Goal: Book appointment/travel/reservation

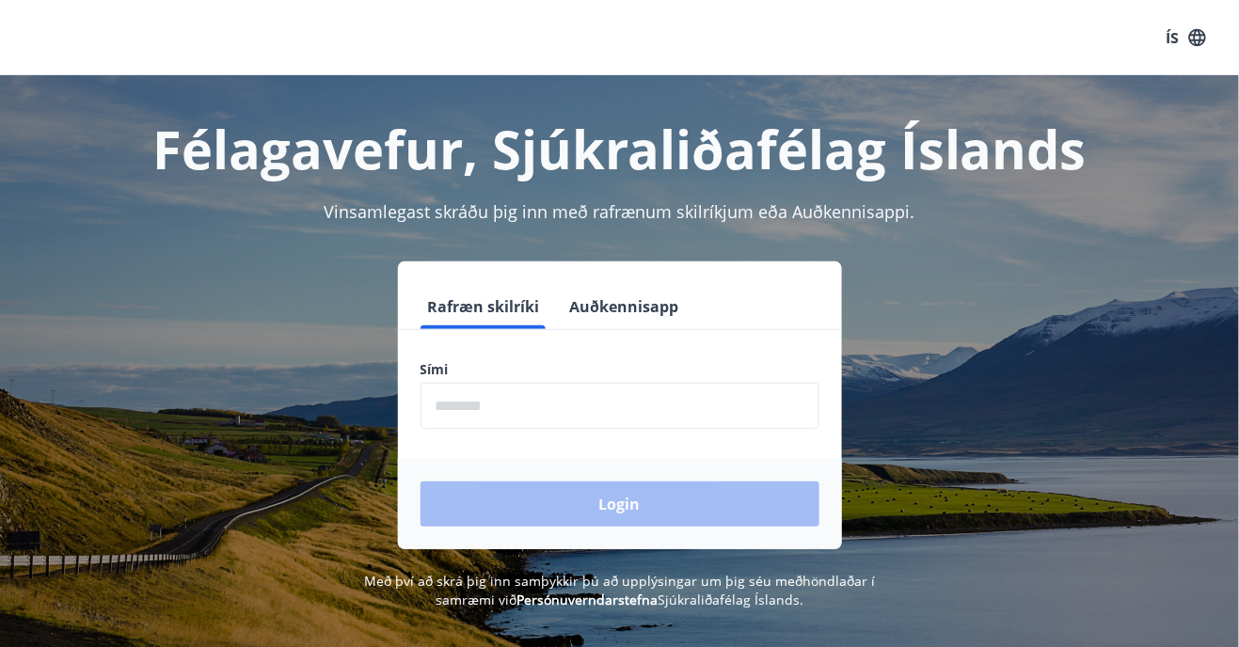
click at [457, 407] on input "phone" at bounding box center [620, 406] width 399 height 46
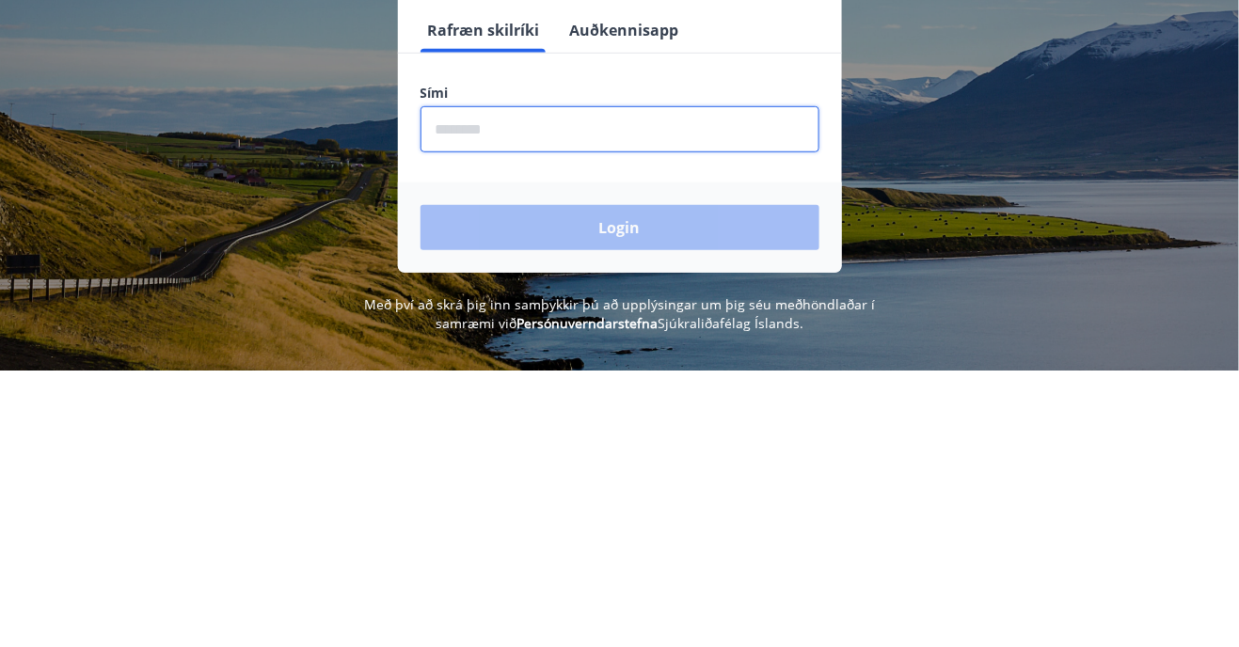
type input "********"
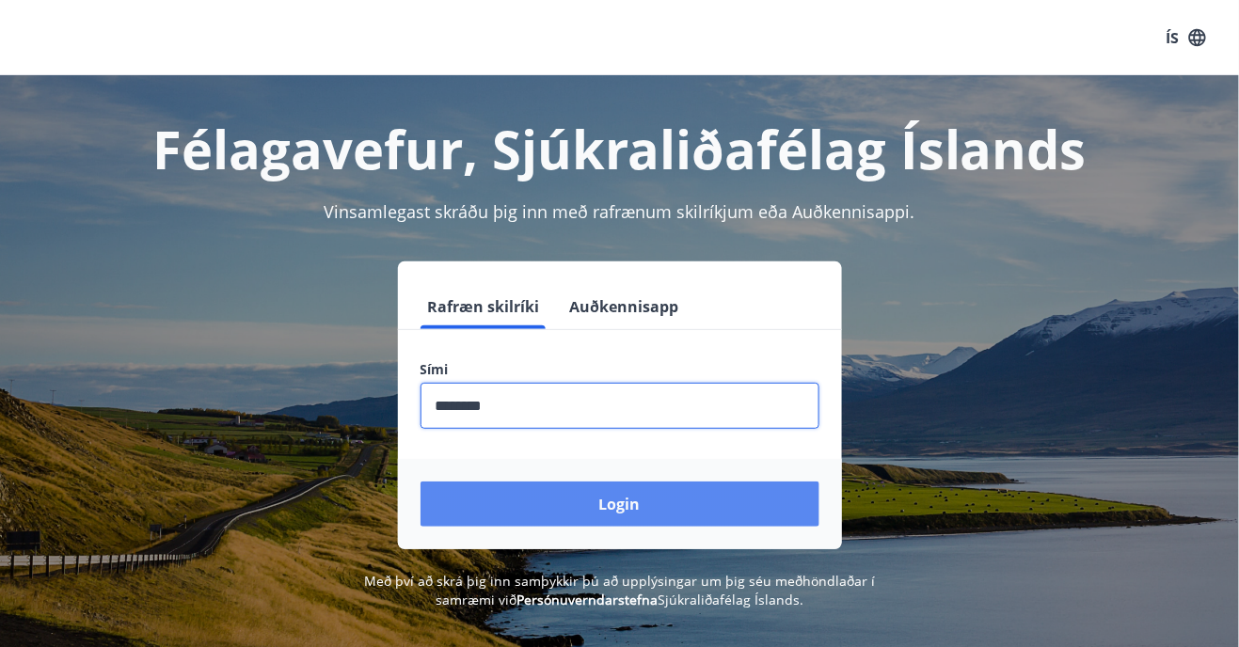
click at [625, 510] on button "Login" at bounding box center [620, 504] width 399 height 45
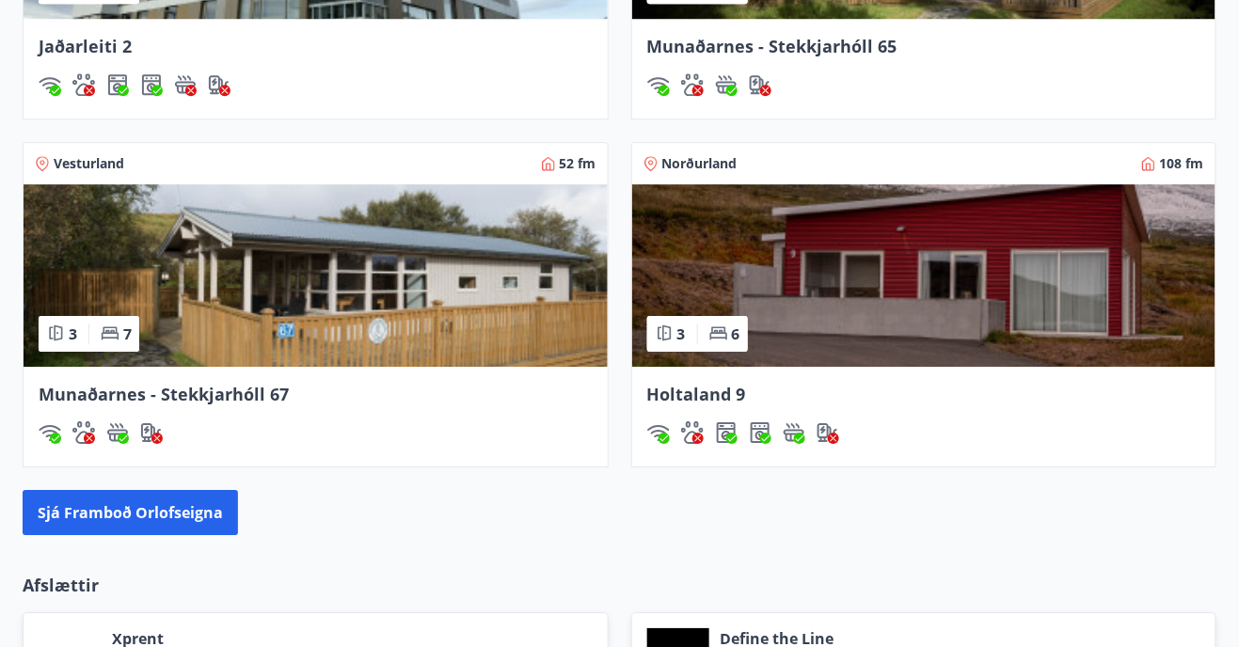
scroll to position [1475, 0]
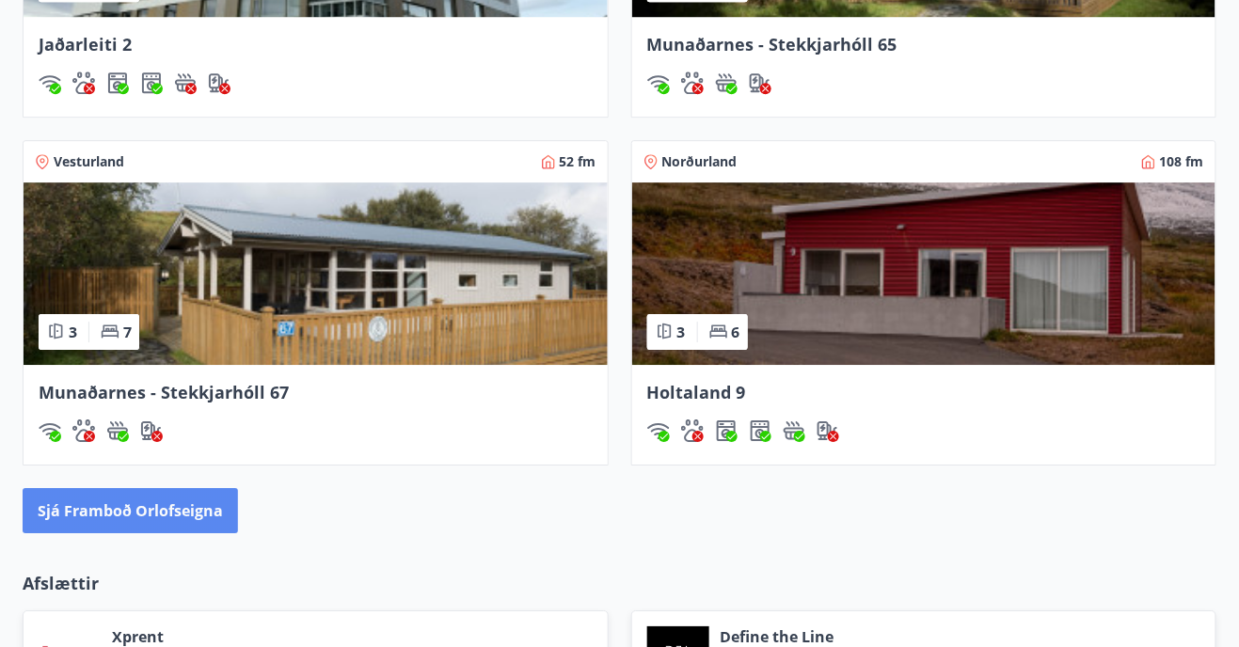
click at [125, 516] on button "Sjá framboð orlofseigna" at bounding box center [130, 510] width 215 height 45
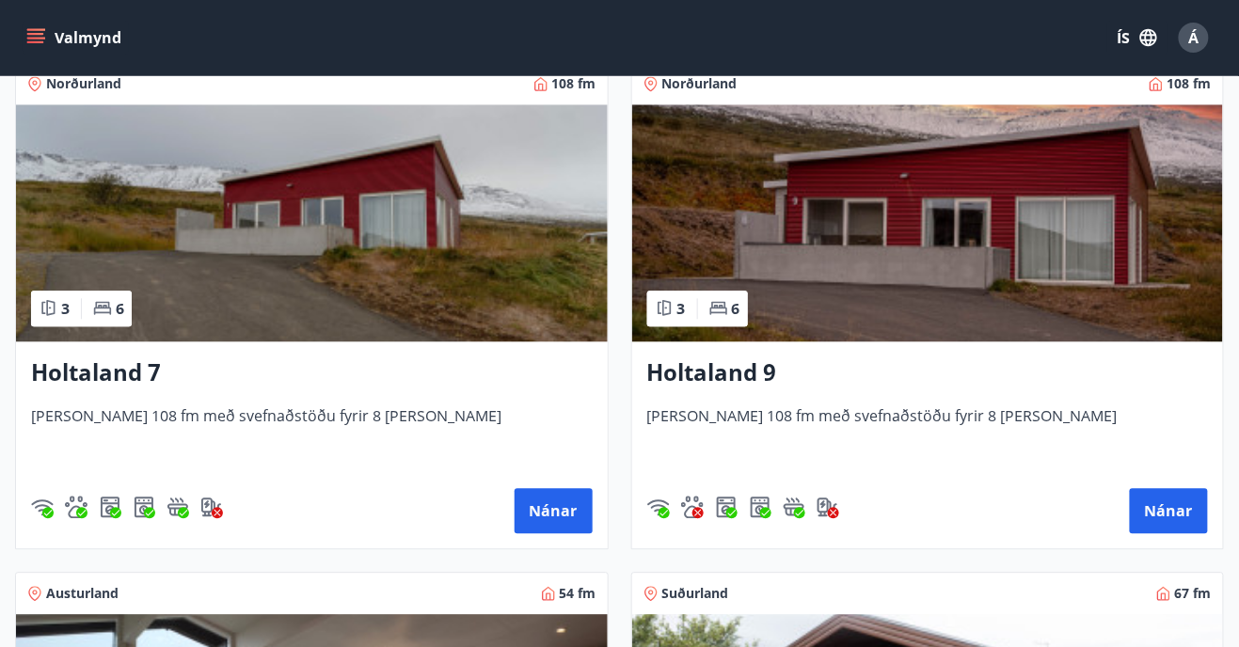
scroll to position [2906, 0]
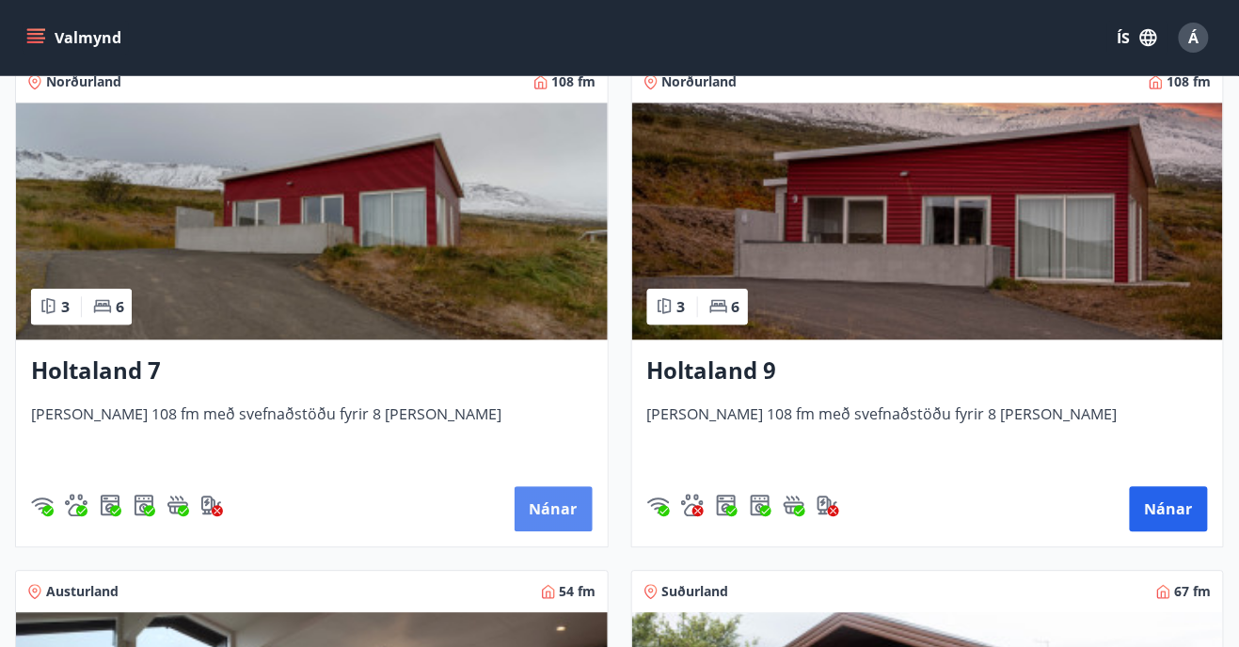
click at [550, 509] on button "Nánar" at bounding box center [554, 508] width 78 height 45
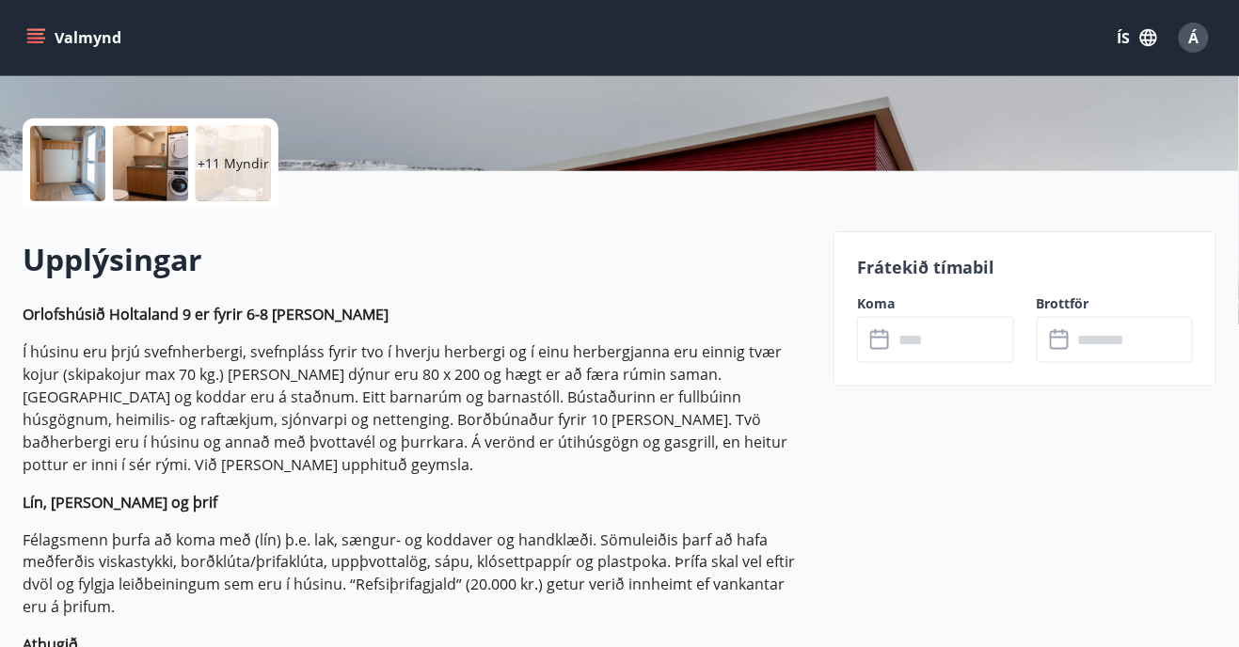
scroll to position [397, 0]
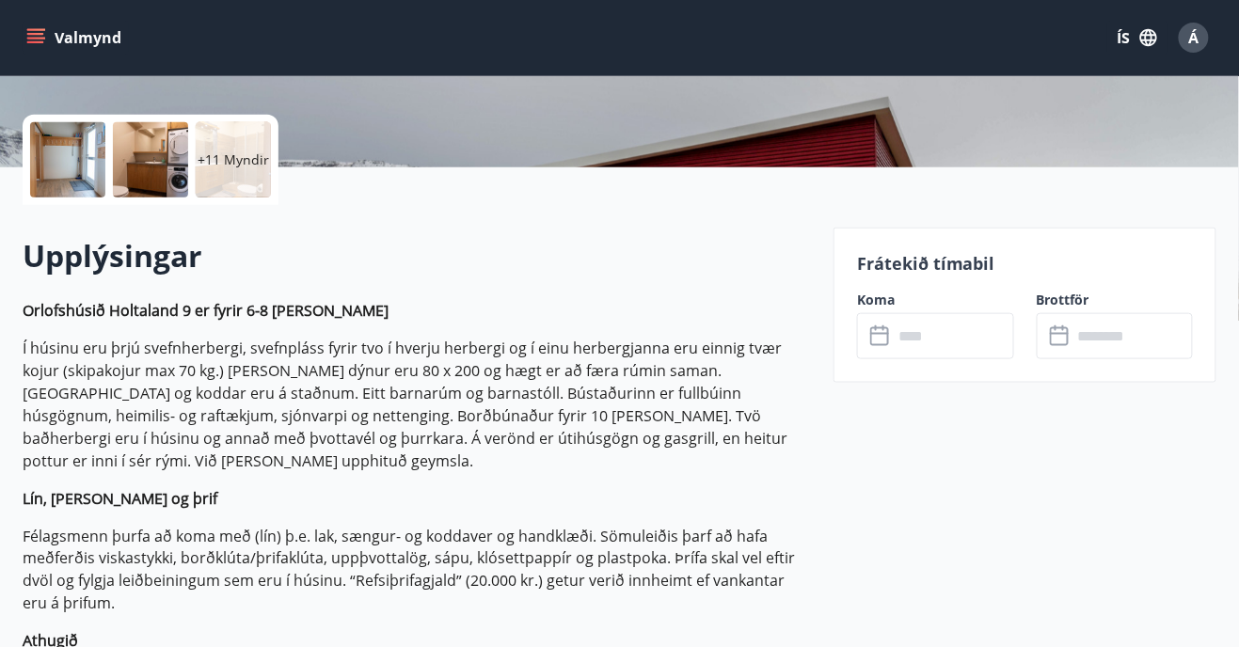
click at [918, 338] on input "text" at bounding box center [953, 336] width 121 height 46
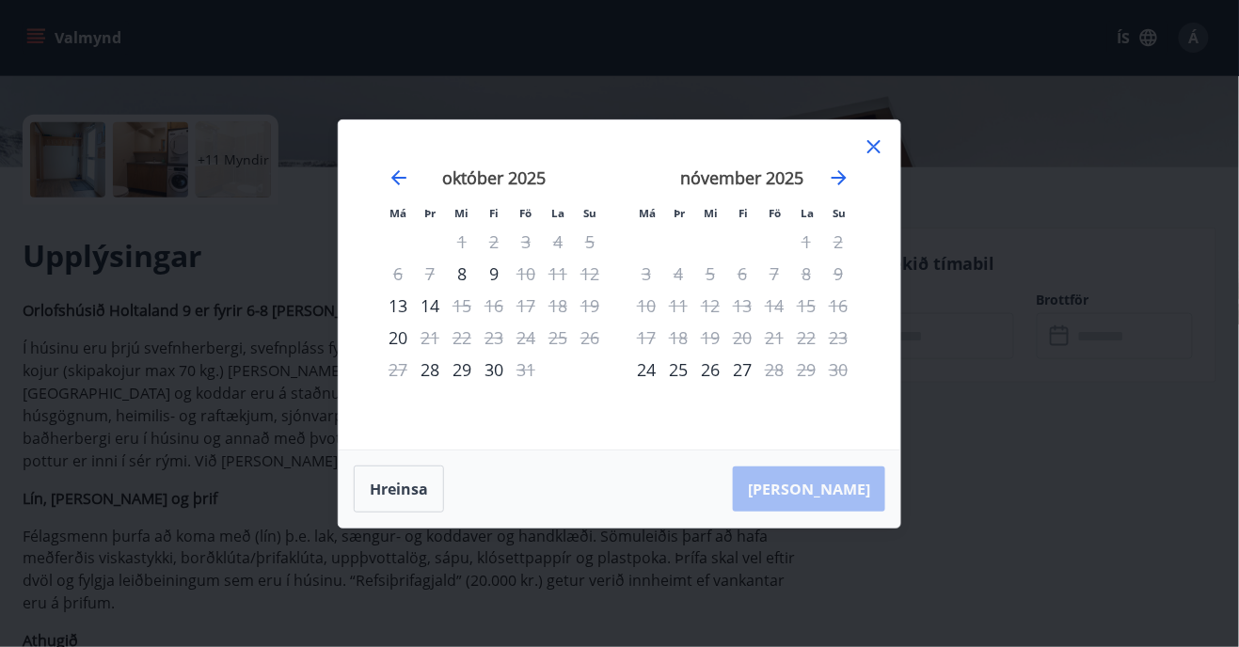
click at [881, 158] on icon at bounding box center [874, 146] width 23 height 23
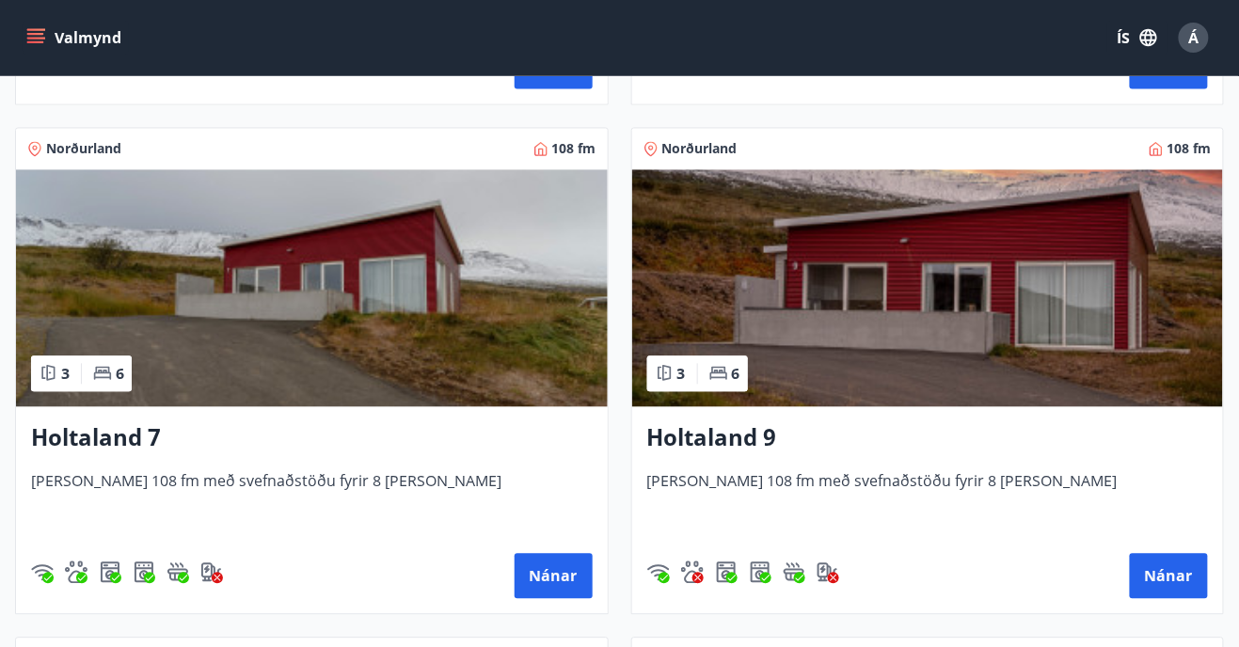
scroll to position [2838, 0]
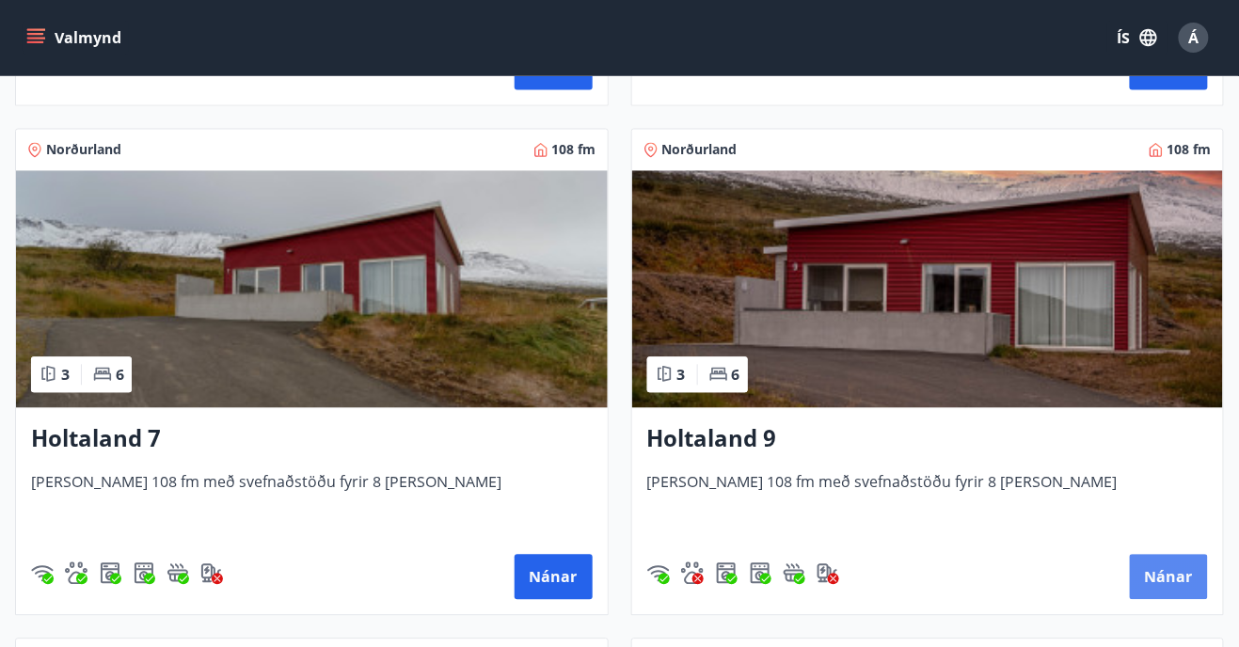
click at [1174, 585] on button "Nánar" at bounding box center [1169, 577] width 78 height 45
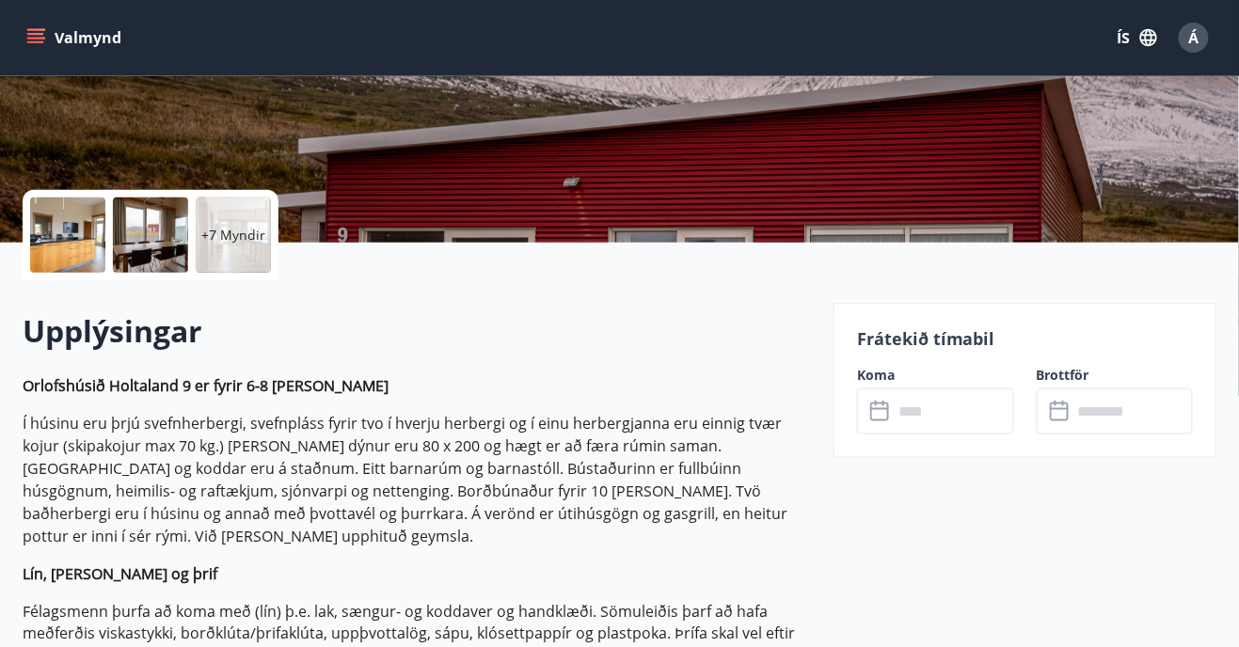
scroll to position [323, 0]
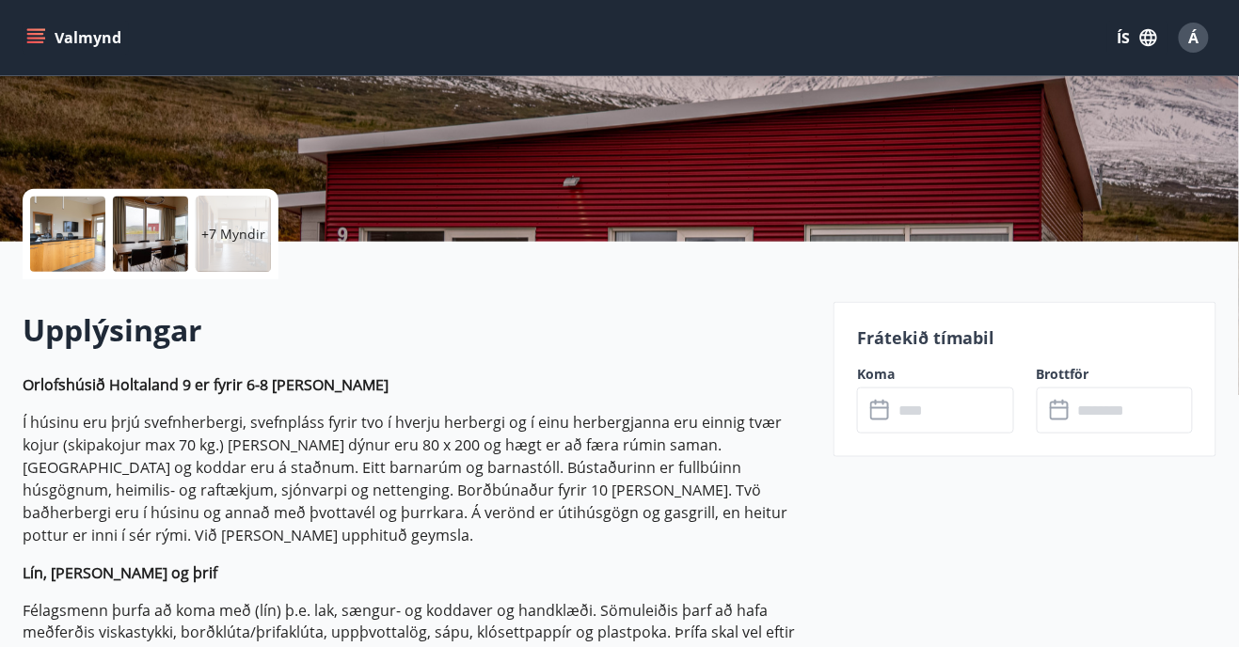
click at [910, 407] on input "text" at bounding box center [953, 411] width 121 height 46
